Goal: Task Accomplishment & Management: Complete application form

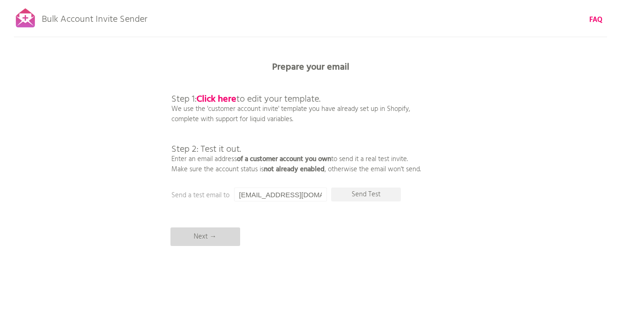
click at [220, 240] on p "Next →" at bounding box center [205, 236] width 70 height 19
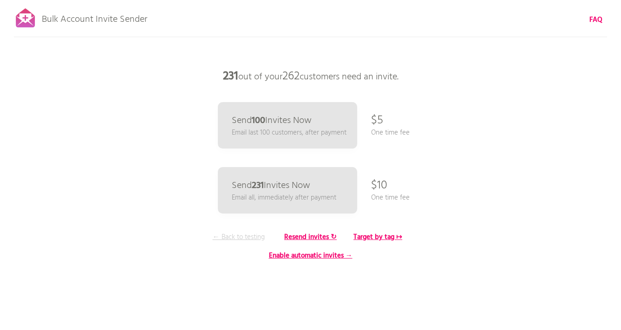
click at [232, 236] on p "← Back to testing" at bounding box center [239, 237] width 70 height 10
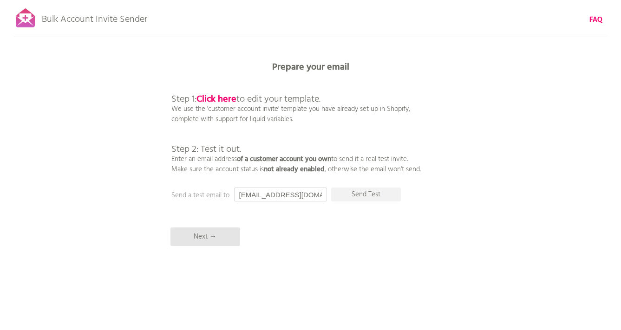
click at [285, 195] on input "[EMAIL_ADDRESS][DOMAIN_NAME]" at bounding box center [280, 195] width 93 height 14
click at [429, 205] on div "Bulk Account Invite Sender FAQ Synced all customers! Pause sending (This can ta…" at bounding box center [310, 162] width 621 height 325
click at [379, 198] on p "Send Test" at bounding box center [366, 195] width 70 height 14
click at [223, 236] on p "Next →" at bounding box center [205, 236] width 70 height 19
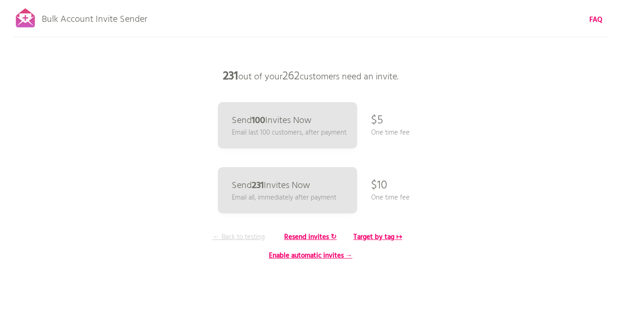
click at [253, 232] on p "← Back to testing" at bounding box center [239, 237] width 70 height 10
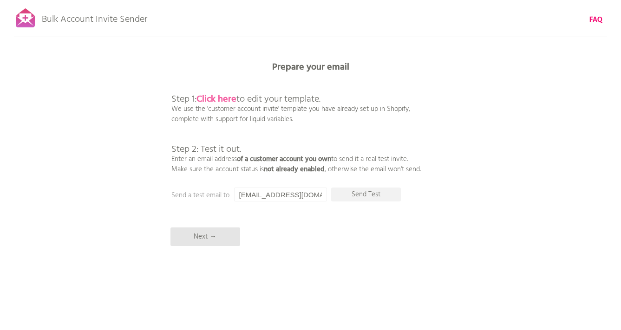
click at [219, 99] on b "Click here" at bounding box center [216, 99] width 40 height 15
drag, startPoint x: 221, startPoint y: 236, endPoint x: 230, endPoint y: 236, distance: 9.3
click at [221, 236] on p "Next →" at bounding box center [205, 236] width 70 height 19
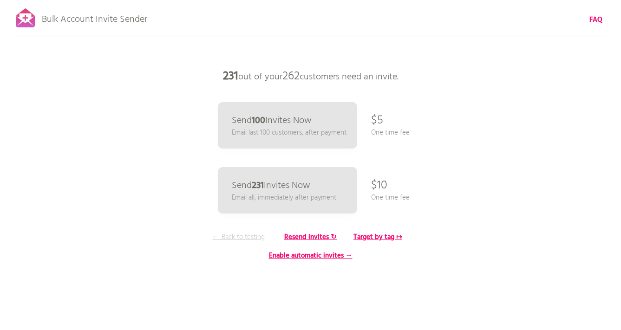
click at [247, 238] on p "← Back to testing" at bounding box center [239, 237] width 70 height 10
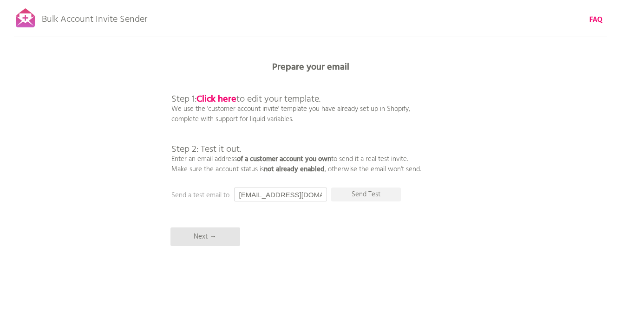
click at [285, 194] on input "[EMAIL_ADDRESS][DOMAIN_NAME]" at bounding box center [280, 195] width 93 height 14
click at [491, 216] on div "Bulk Account Invite Sender FAQ Synced all customers! Pause sending (This can ta…" at bounding box center [310, 162] width 621 height 325
click at [366, 195] on p "Send Test" at bounding box center [366, 195] width 70 height 14
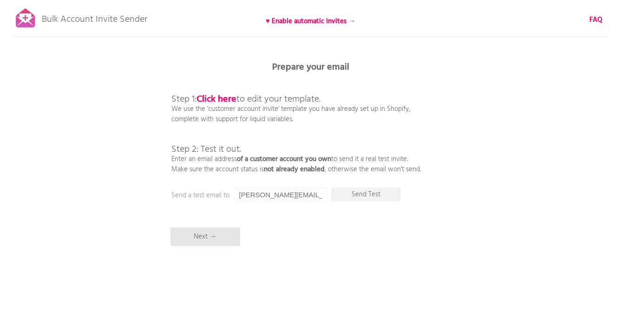
click at [289, 196] on input "cyril.moncawe@whitestonebranding.com" at bounding box center [280, 195] width 93 height 14
click at [286, 194] on input "cyril.moncawe@whitestonebranding.com" at bounding box center [280, 195] width 93 height 14
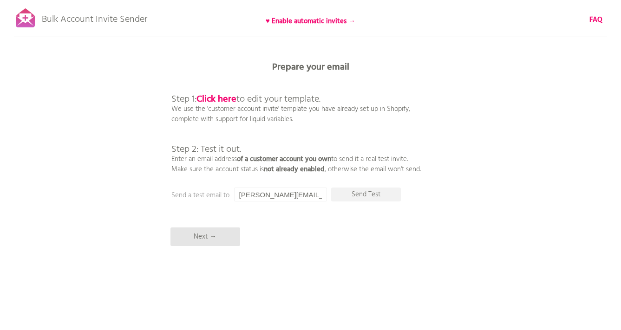
click at [286, 194] on input "cyril.moncawe@whitestonebranding.com" at bounding box center [280, 195] width 93 height 14
click at [266, 195] on input "[EMAIL_ADDRESS][DOMAIN_NAME]" at bounding box center [280, 195] width 93 height 14
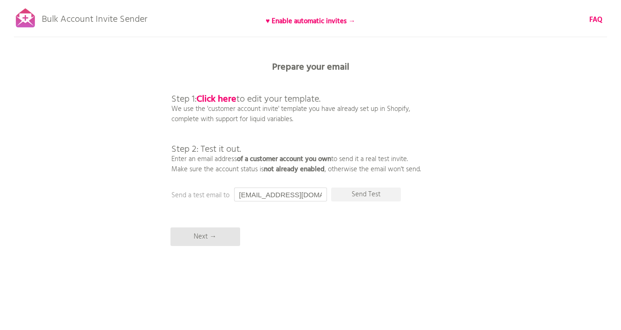
paste input "cyril.moncawe"
click at [365, 195] on p "Send Test" at bounding box center [366, 195] width 70 height 14
drag, startPoint x: 252, startPoint y: 194, endPoint x: 227, endPoint y: 194, distance: 25.1
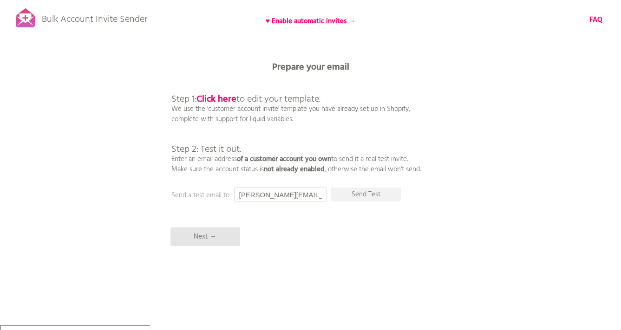
click at [227, 0] on div "Prepare your email Step 1: Click here to edit your template. We use the 'custom…" at bounding box center [310, 0] width 621 height 0
drag, startPoint x: 283, startPoint y: 197, endPoint x: 229, endPoint y: 191, distance: 54.2
click at [227, 0] on div "Prepare your email Step 1: Click here to edit your template. We use the 'custom…" at bounding box center [310, 0] width 621 height 0
type input "[EMAIL_ADDRESS][DOMAIN_NAME]"
drag, startPoint x: 318, startPoint y: 243, endPoint x: 346, endPoint y: 221, distance: 35.7
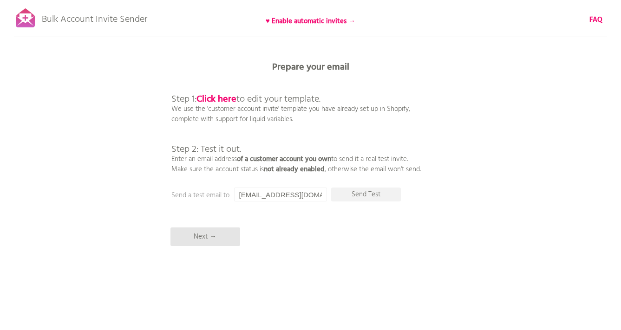
click at [318, 242] on div "Bulk Account Invite Sender ♥ Enable automatic invites → FAQ Synced all customer…" at bounding box center [310, 162] width 621 height 325
click at [365, 198] on p "Send Test" at bounding box center [366, 195] width 70 height 14
click at [217, 240] on p "Next →" at bounding box center [205, 236] width 70 height 19
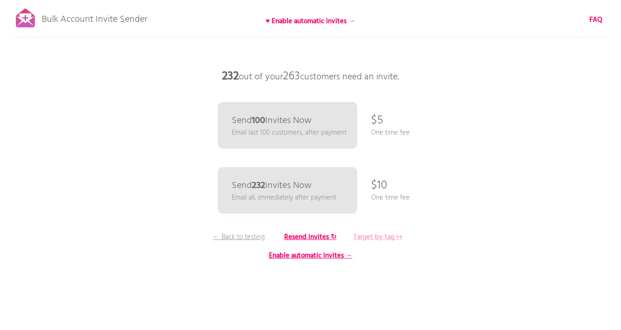
click at [378, 238] on b "Target by tag ↦" at bounding box center [377, 237] width 49 height 11
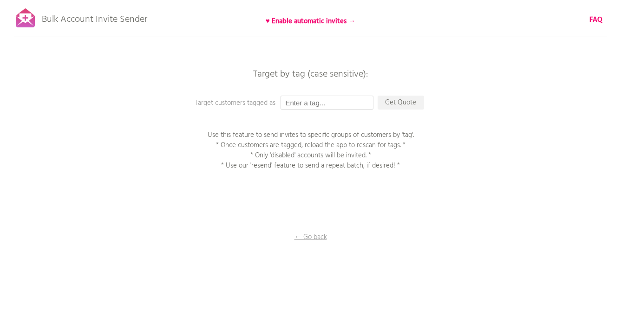
click at [326, 102] on input "text" at bounding box center [326, 103] width 93 height 14
click at [317, 100] on input "text" at bounding box center [326, 103] width 93 height 14
click at [323, 104] on input "new" at bounding box center [326, 103] width 93 height 14
type input "new"
click at [470, 154] on div "Bulk Account Invite Sender ♥ Enable automatic invites → FAQ Synced all customer…" at bounding box center [310, 162] width 621 height 325
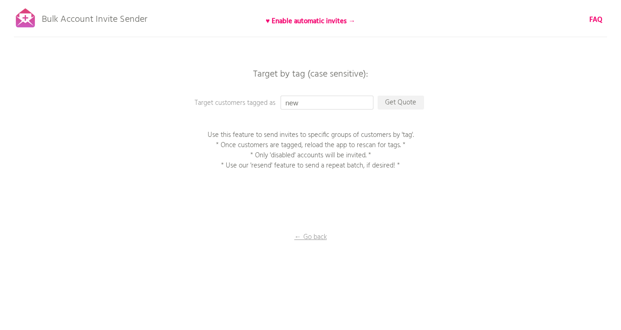
click at [317, 103] on input "new" at bounding box center [326, 103] width 93 height 14
click at [318, 103] on input "new" at bounding box center [326, 103] width 93 height 14
drag, startPoint x: 513, startPoint y: 148, endPoint x: 496, endPoint y: 150, distance: 16.4
click at [513, 148] on div "Bulk Account Invite Sender ♥ Enable automatic invites → FAQ Synced all customer…" at bounding box center [310, 162] width 621 height 325
click at [397, 103] on p "Get Quote" at bounding box center [400, 103] width 46 height 14
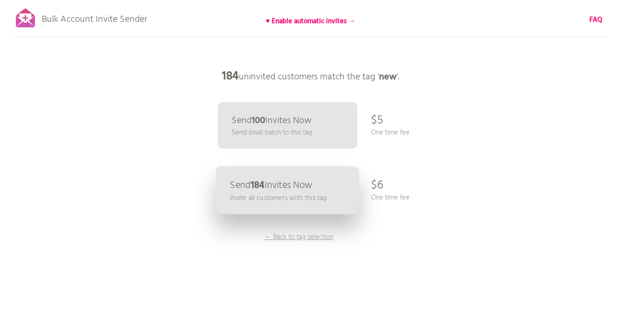
click at [319, 192] on link "Send 184 Invites Now Invite all customers with this tag" at bounding box center [286, 191] width 143 height 48
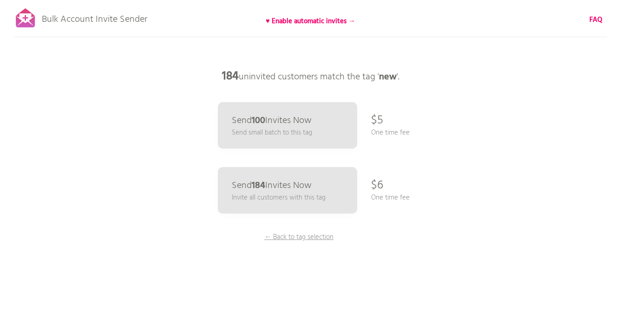
click at [513, 219] on div "Bulk Account Invite Sender ♥ Enable automatic invites → FAQ Synced all customer…" at bounding box center [310, 162] width 621 height 325
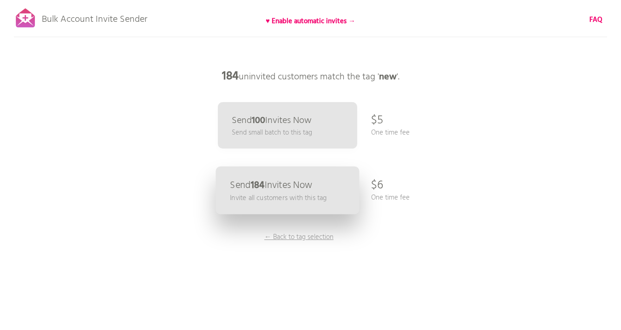
click at [284, 177] on link "Send 184 Invites Now Invite all customers with this tag" at bounding box center [286, 191] width 143 height 48
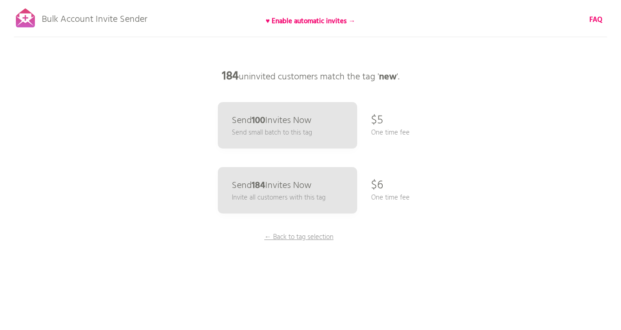
click at [391, 196] on p "One time fee" at bounding box center [390, 198] width 39 height 10
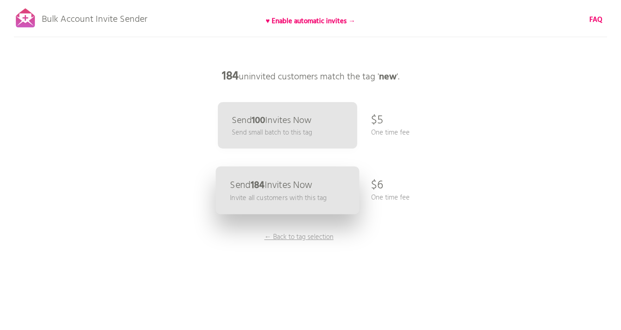
click at [309, 195] on p "Invite all customers with this tag" at bounding box center [278, 198] width 97 height 11
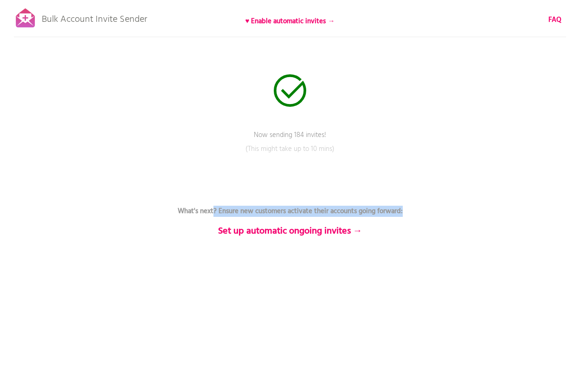
drag, startPoint x: 212, startPoint y: 214, endPoint x: 412, endPoint y: 212, distance: 199.6
click at [412, 212] on p "What's next? Ensure new customers activate their accounts going forward: Set up…" at bounding box center [290, 211] width 279 height 50
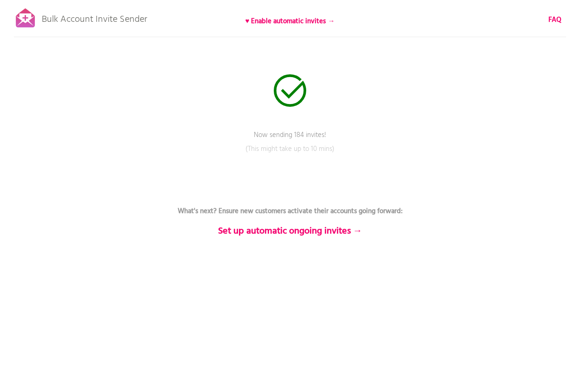
click at [412, 212] on p "What's next? Ensure new customers activate their accounts going forward: Set up…" at bounding box center [290, 211] width 279 height 50
drag, startPoint x: 253, startPoint y: 135, endPoint x: 338, endPoint y: 153, distance: 86.3
click at [338, 0] on div "Now sending 184 invites! Pause sending (This might take up to 10 mins) What's n…" at bounding box center [290, 0] width 580 height 0
click at [351, 154] on p "(This might take up to 10 mins)" at bounding box center [290, 155] width 279 height 23
click at [558, 17] on b "FAQ" at bounding box center [555, 19] width 13 height 11
